Goal: Transaction & Acquisition: Purchase product/service

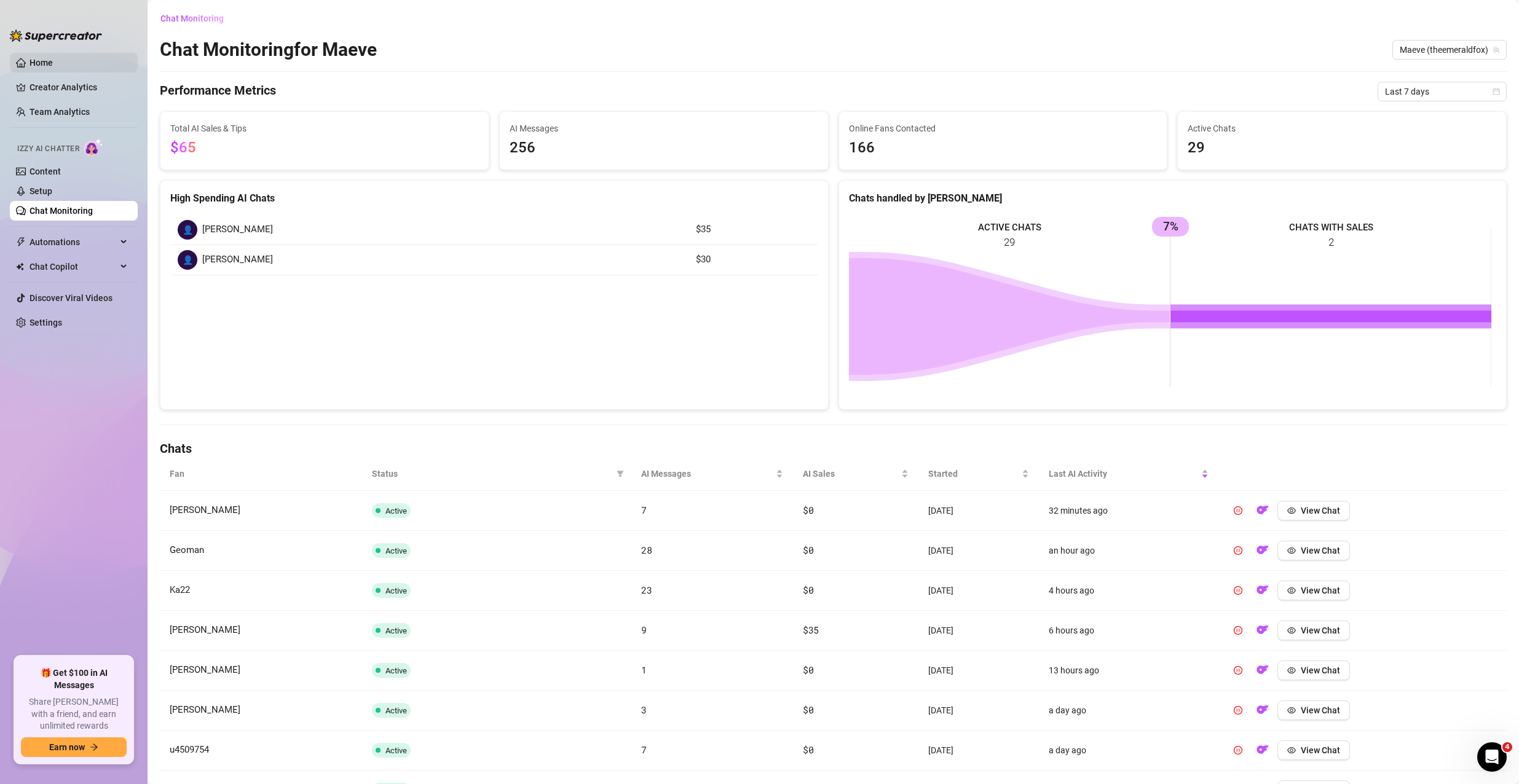
click at [53, 58] on link "Home" at bounding box center [41, 63] width 24 height 10
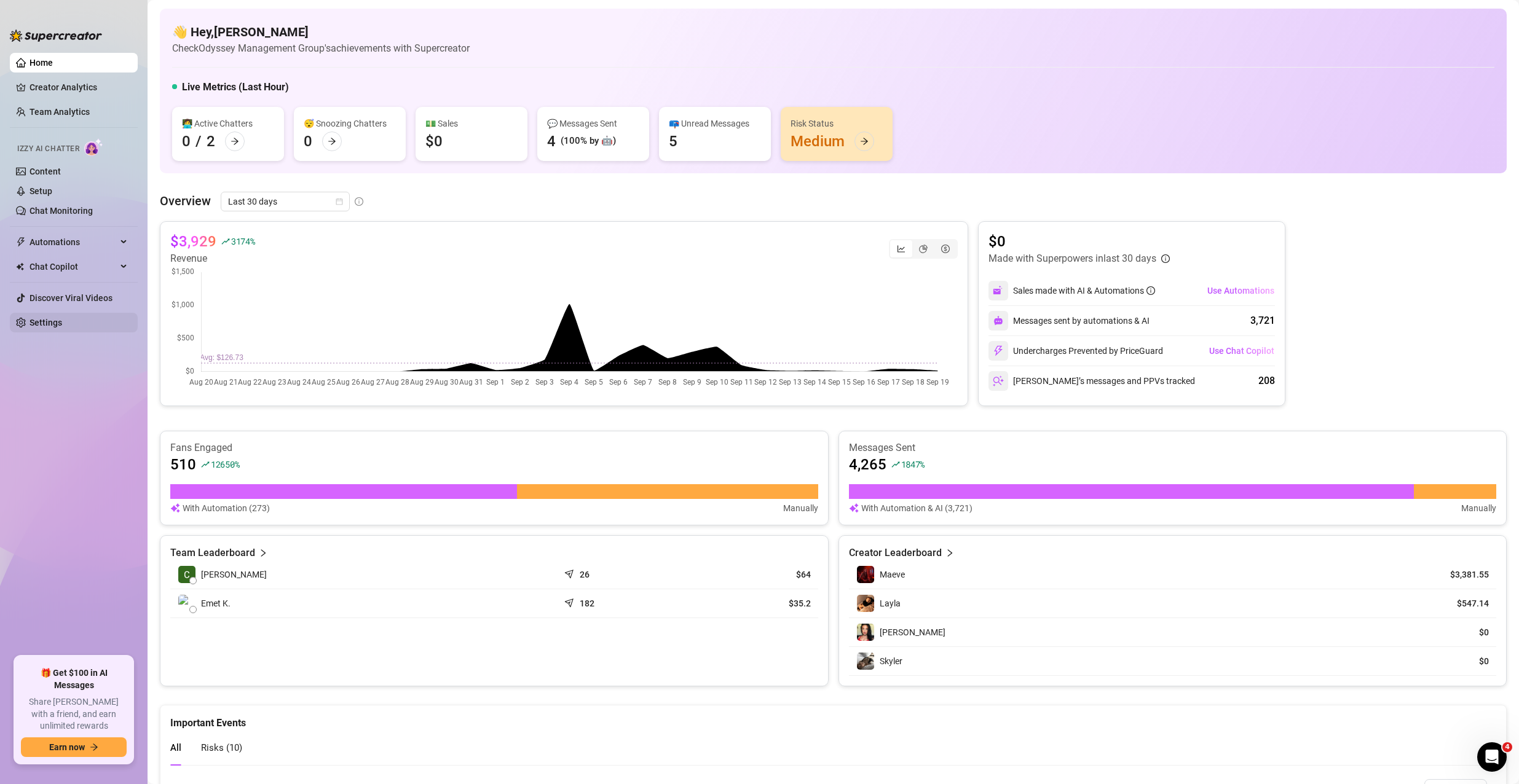
click at [46, 324] on link "Settings" at bounding box center [46, 322] width 33 height 10
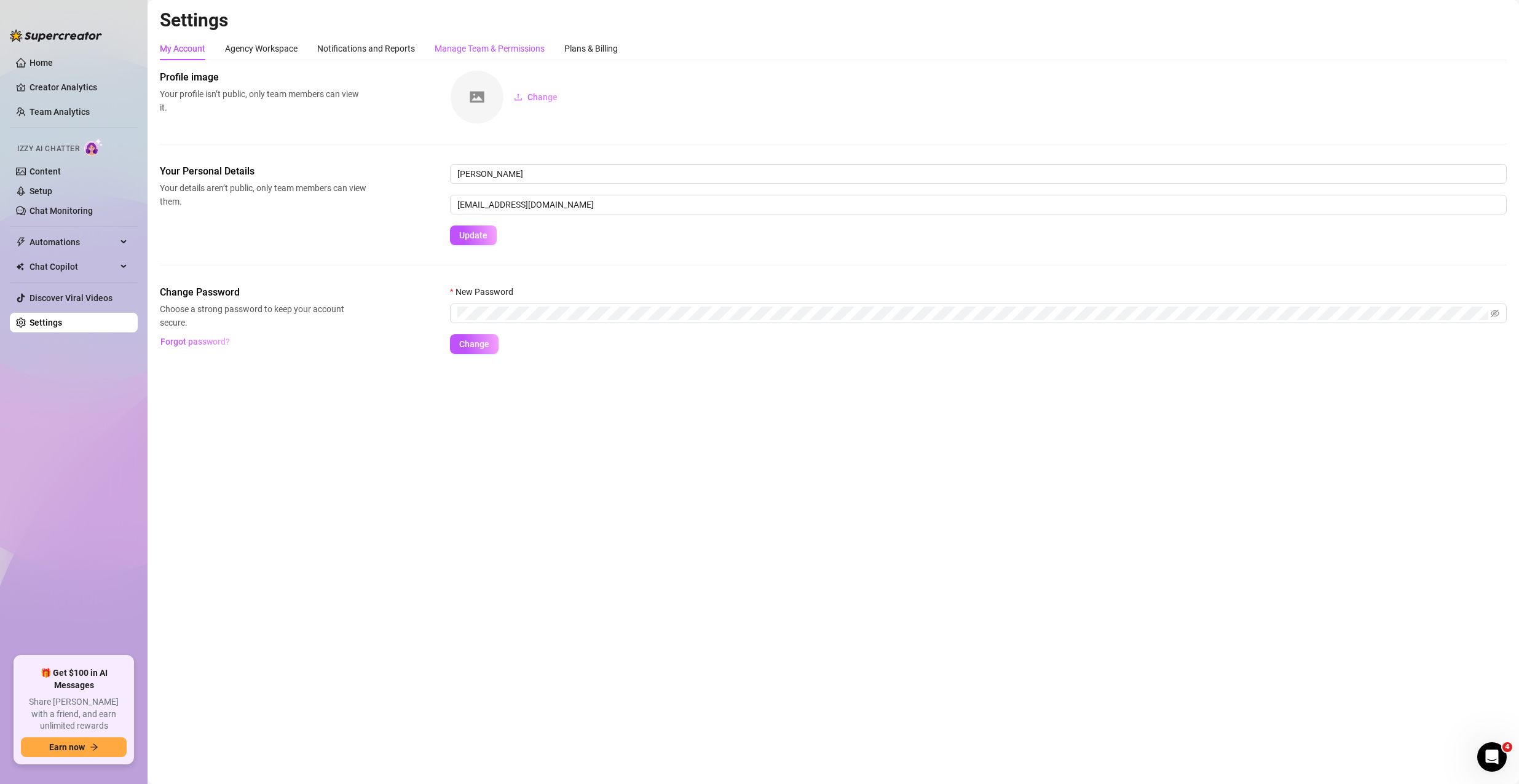
click at [509, 49] on div "Manage Team & Permissions" at bounding box center [490, 49] width 110 height 14
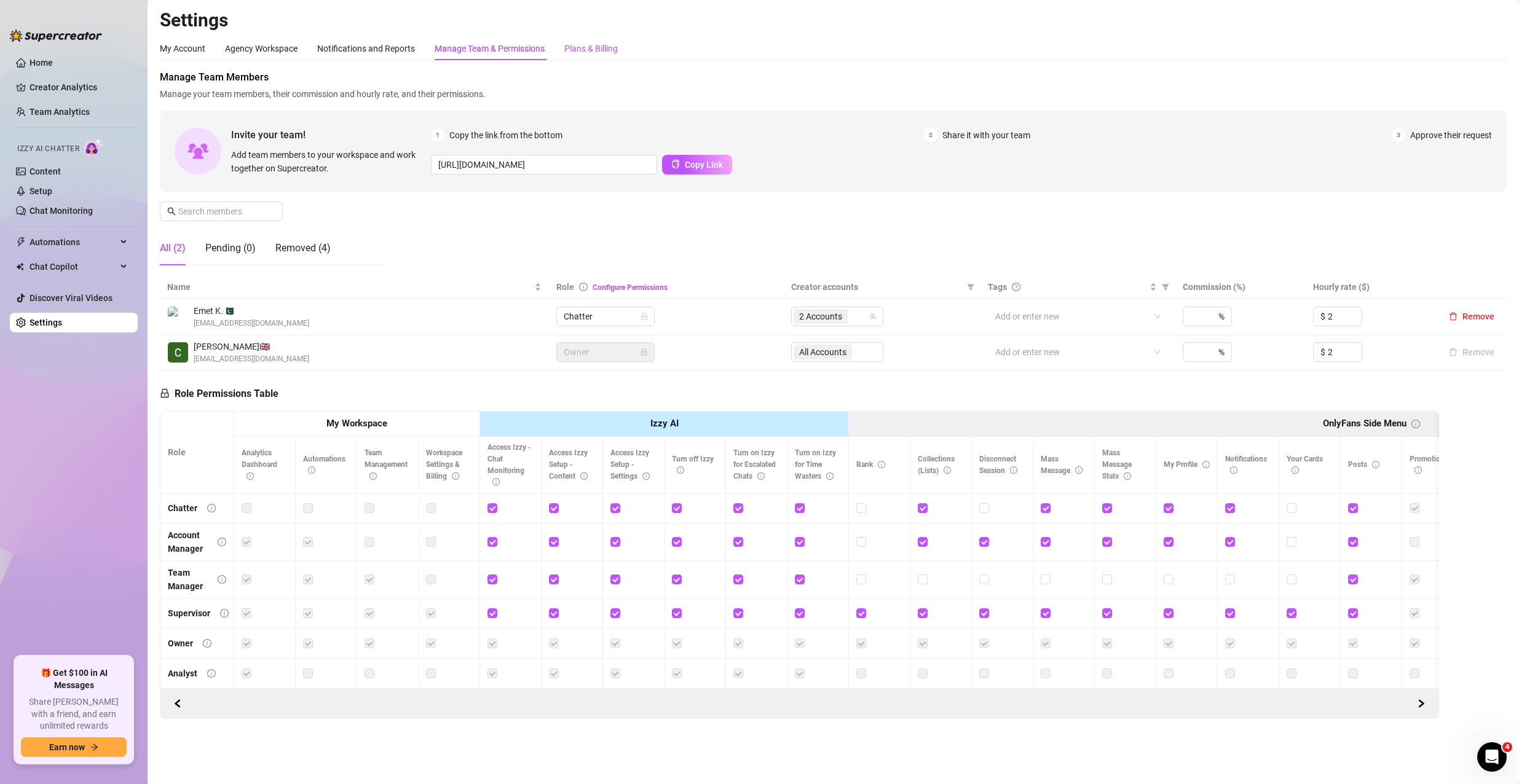
click at [612, 48] on div "Plans & Billing" at bounding box center [591, 49] width 53 height 14
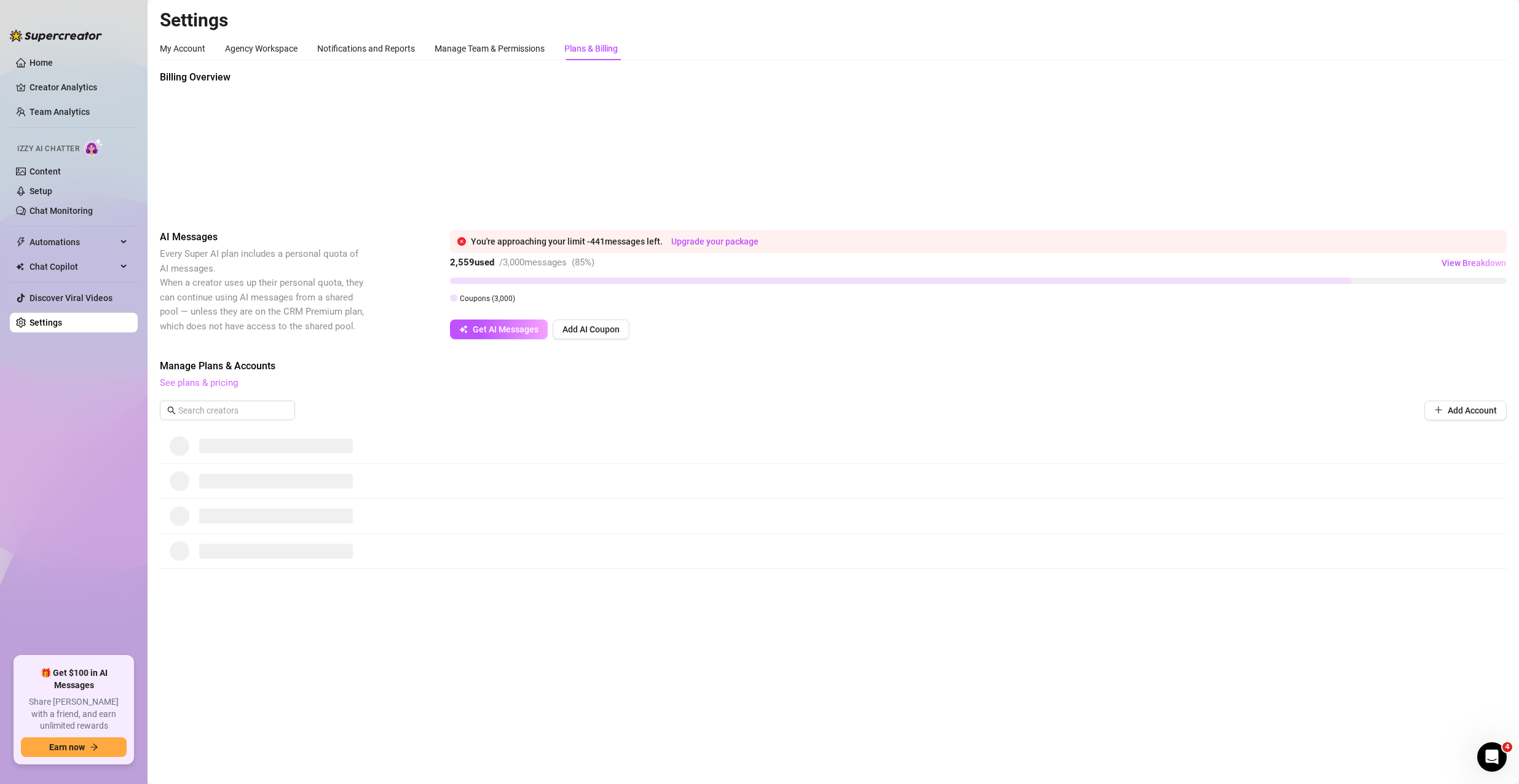
click at [200, 378] on link "See plans & pricing" at bounding box center [199, 382] width 78 height 11
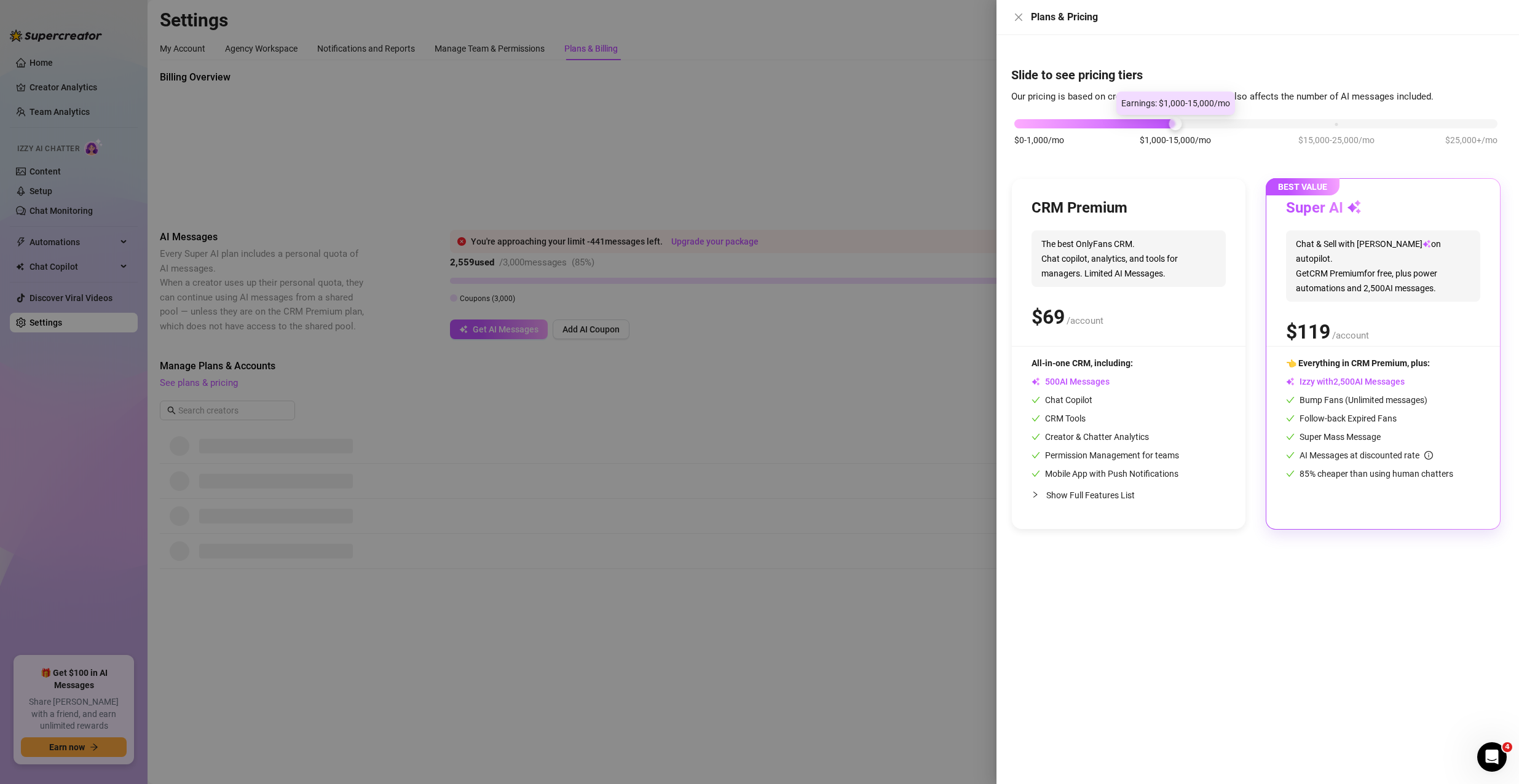
drag, startPoint x: 1178, startPoint y: 124, endPoint x: 1243, endPoint y: 127, distance: 65.1
click at [1251, 129] on div "$0-1,000/mo $1,000-15,000/mo $15,000-25,000/mo $25,000+/mo" at bounding box center [1256, 138] width 490 height 69
drag, startPoint x: 1022, startPoint y: 18, endPoint x: 966, endPoint y: 37, distance: 59.1
click at [1022, 21] on icon "close" at bounding box center [1019, 17] width 10 height 10
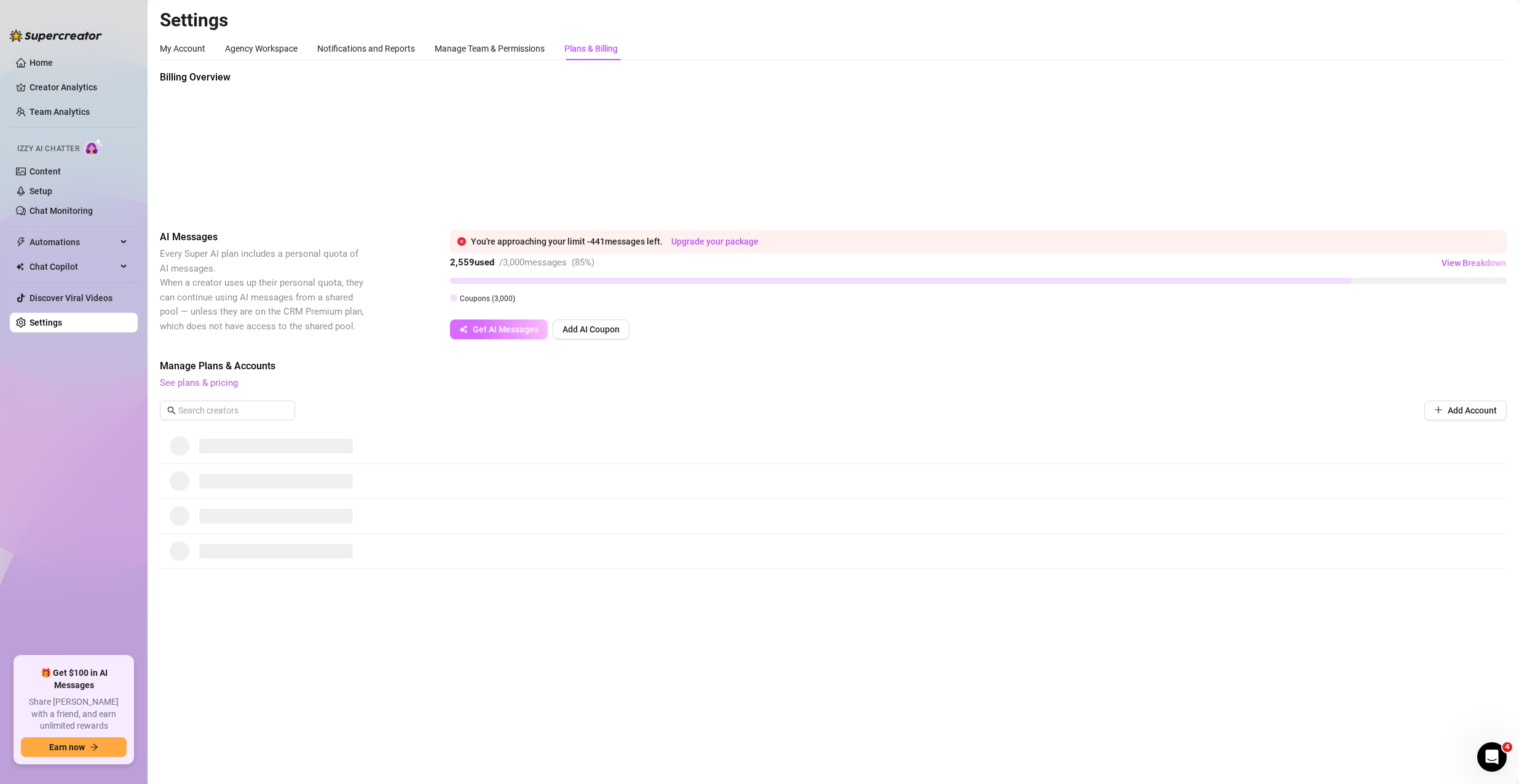
click at [519, 336] on button "Get AI Messages" at bounding box center [499, 330] width 98 height 20
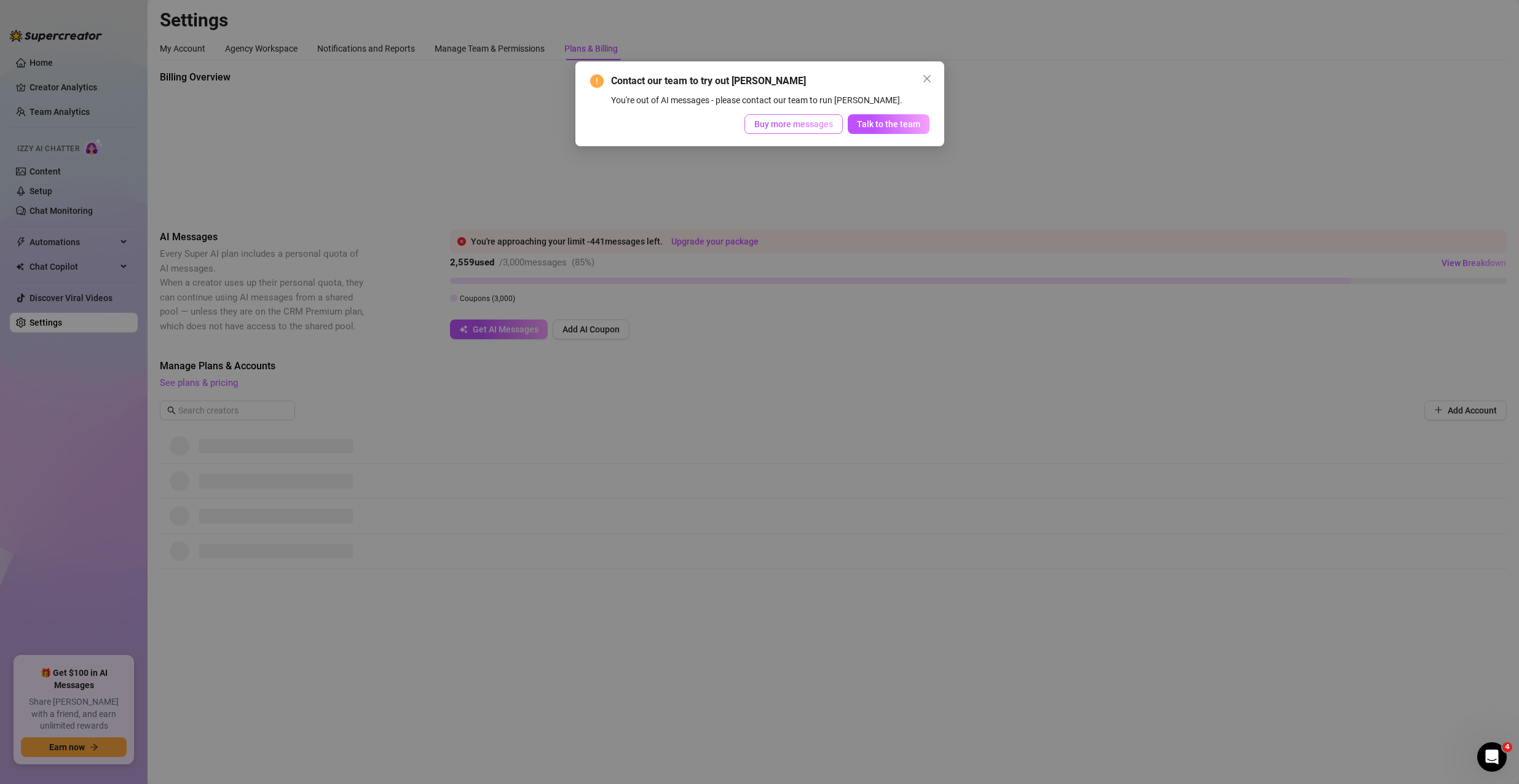
click at [802, 134] on button "Buy more messages" at bounding box center [793, 124] width 99 height 20
